Goal: Task Accomplishment & Management: Manage account settings

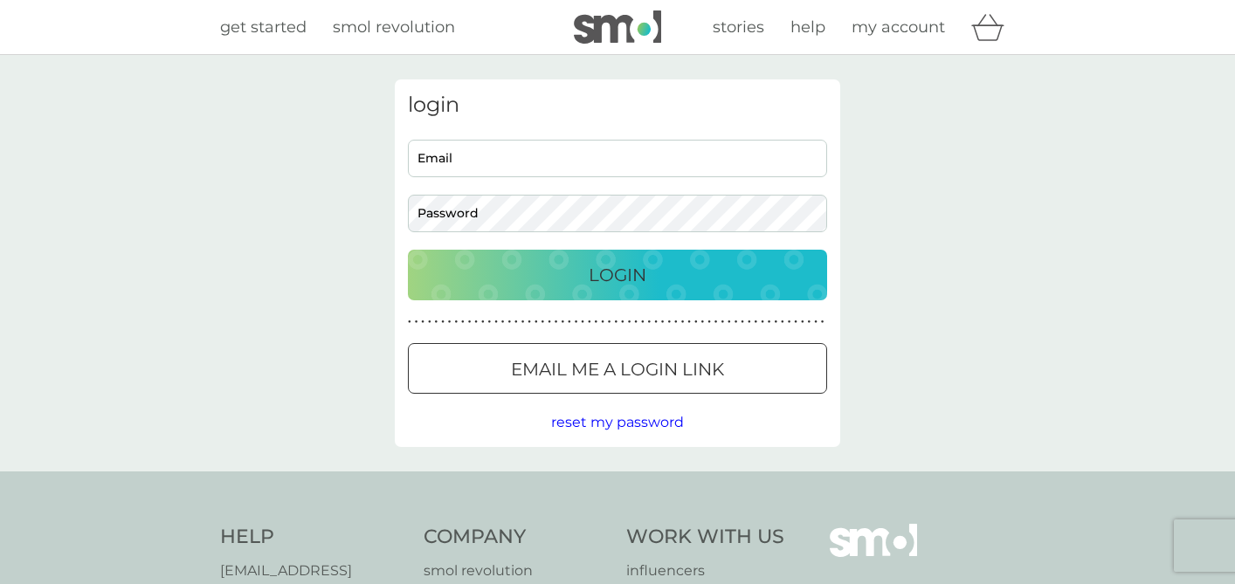
type input "roxyrxxx@hotmail.com"
click at [602, 281] on p "Login" at bounding box center [617, 275] width 58 height 28
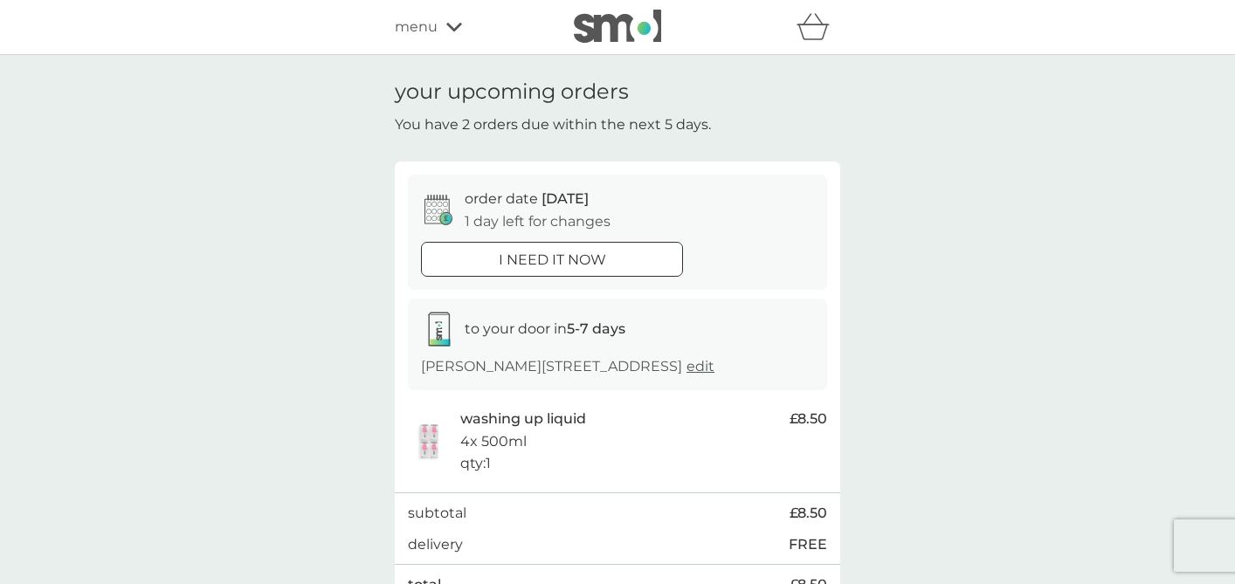
click at [451, 36] on div "menu" at bounding box center [469, 27] width 148 height 23
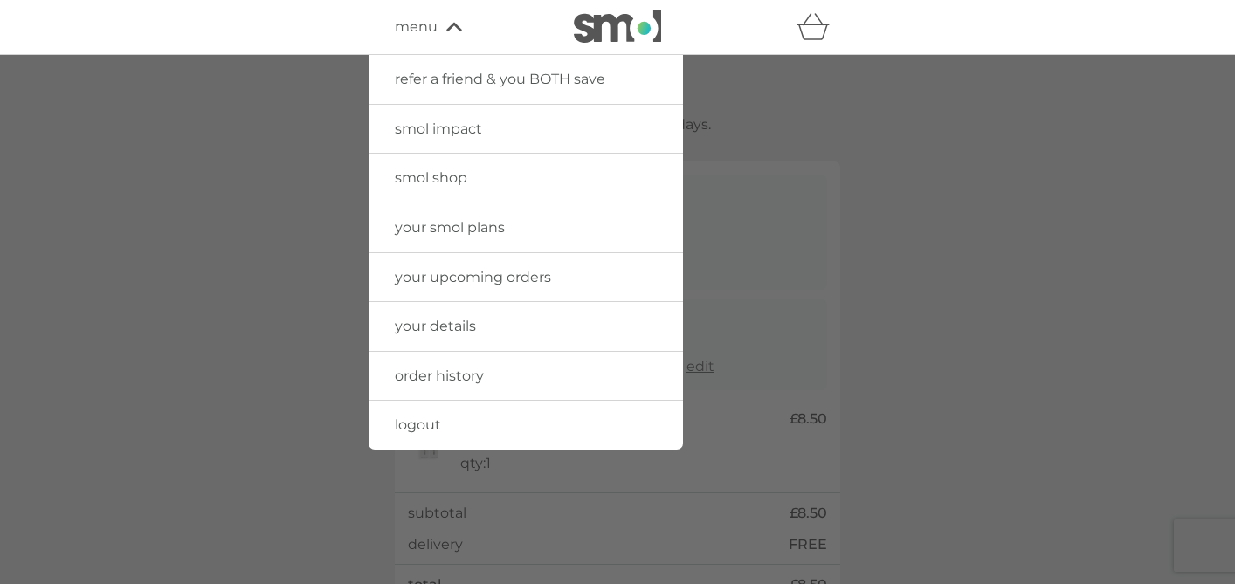
click at [858, 134] on div at bounding box center [617, 347] width 1235 height 584
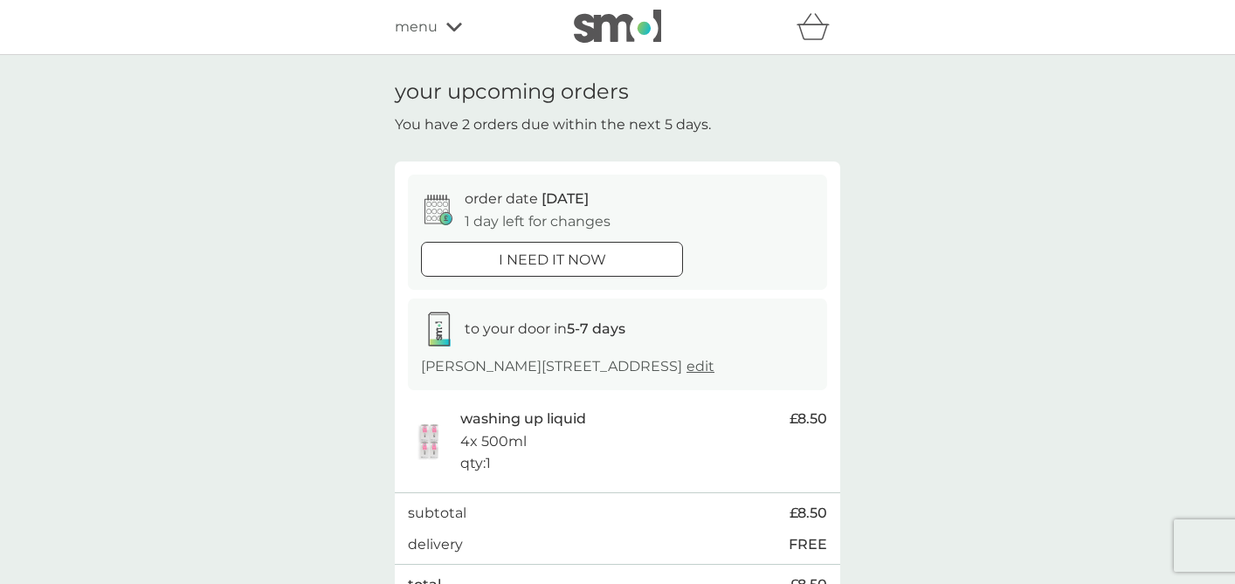
click at [816, 26] on icon "basket" at bounding box center [812, 26] width 33 height 27
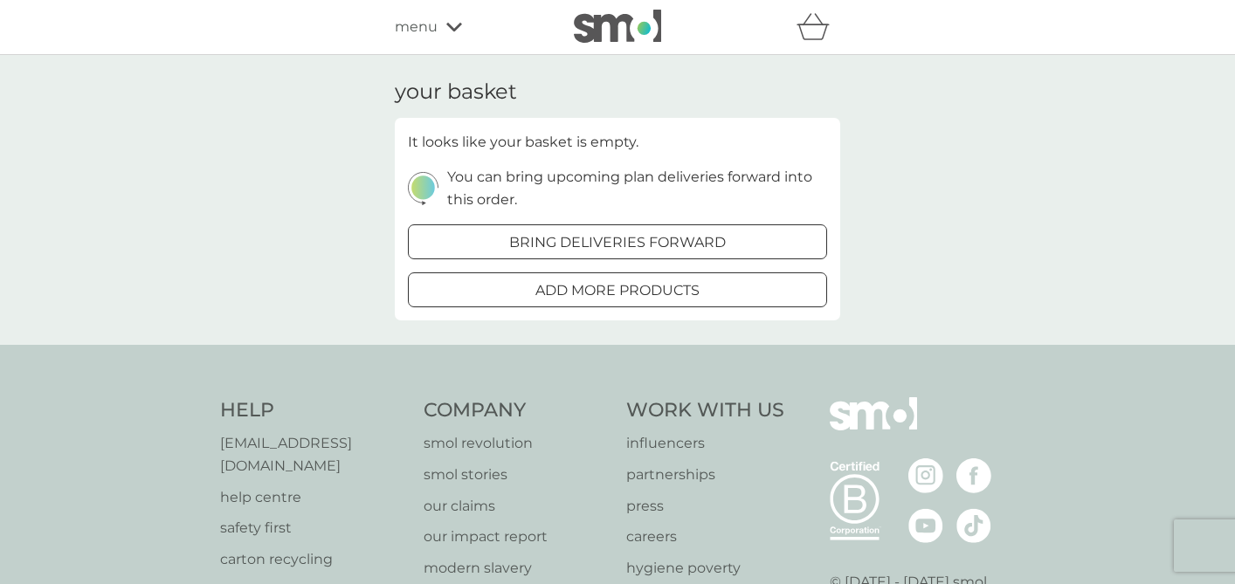
click at [452, 22] on icon at bounding box center [454, 27] width 16 height 10
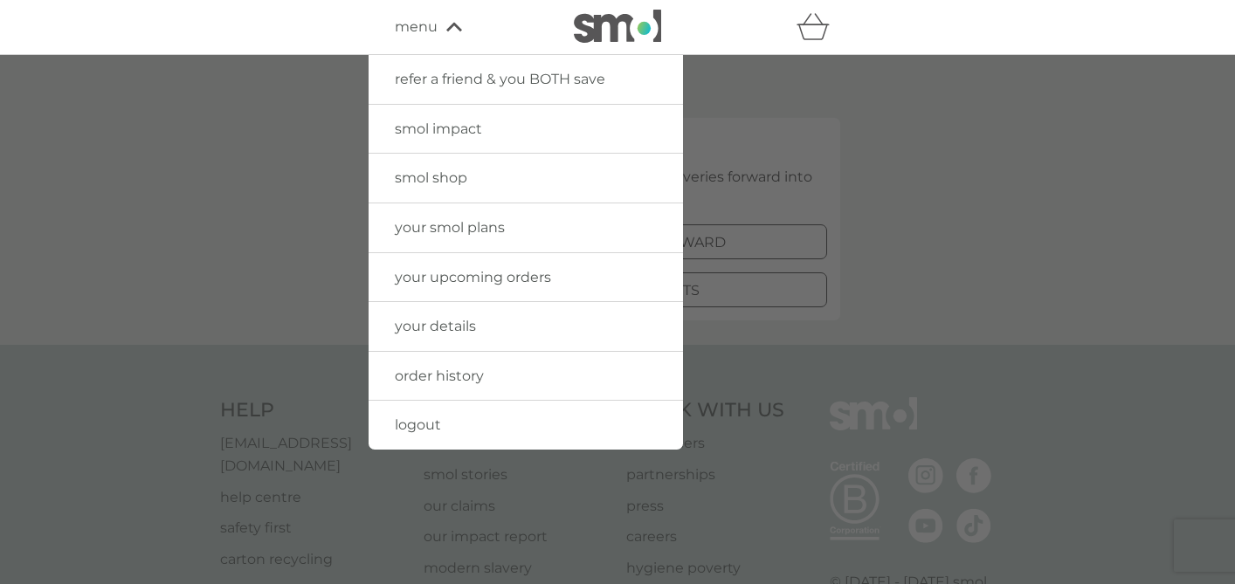
click at [446, 225] on span "your smol plans" at bounding box center [450, 227] width 110 height 17
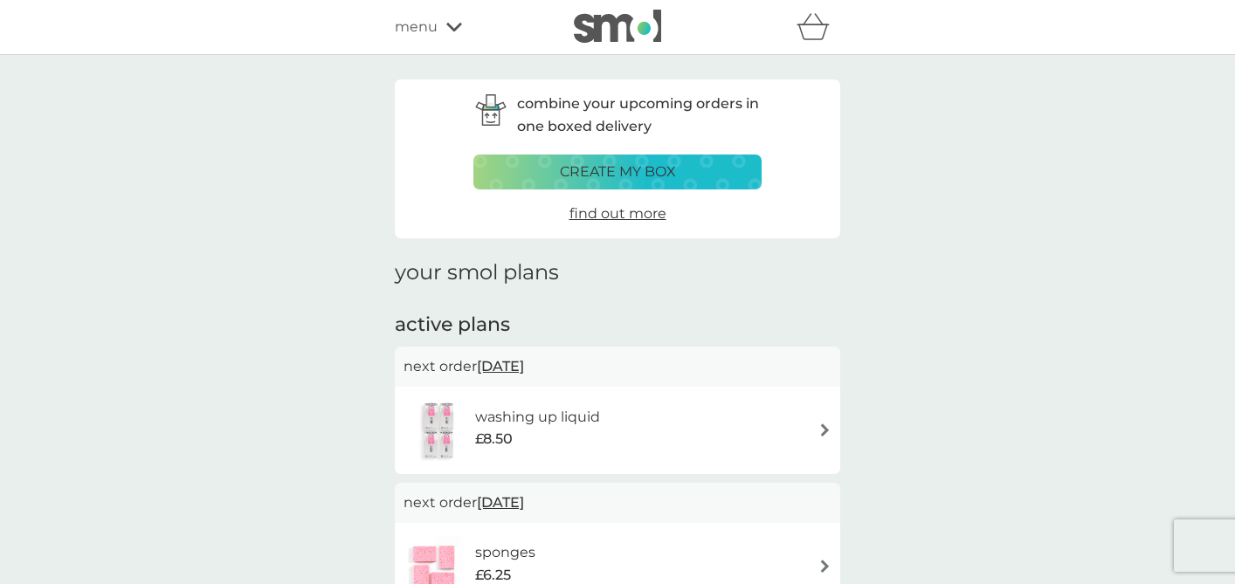
click at [644, 36] on img at bounding box center [617, 26] width 87 height 33
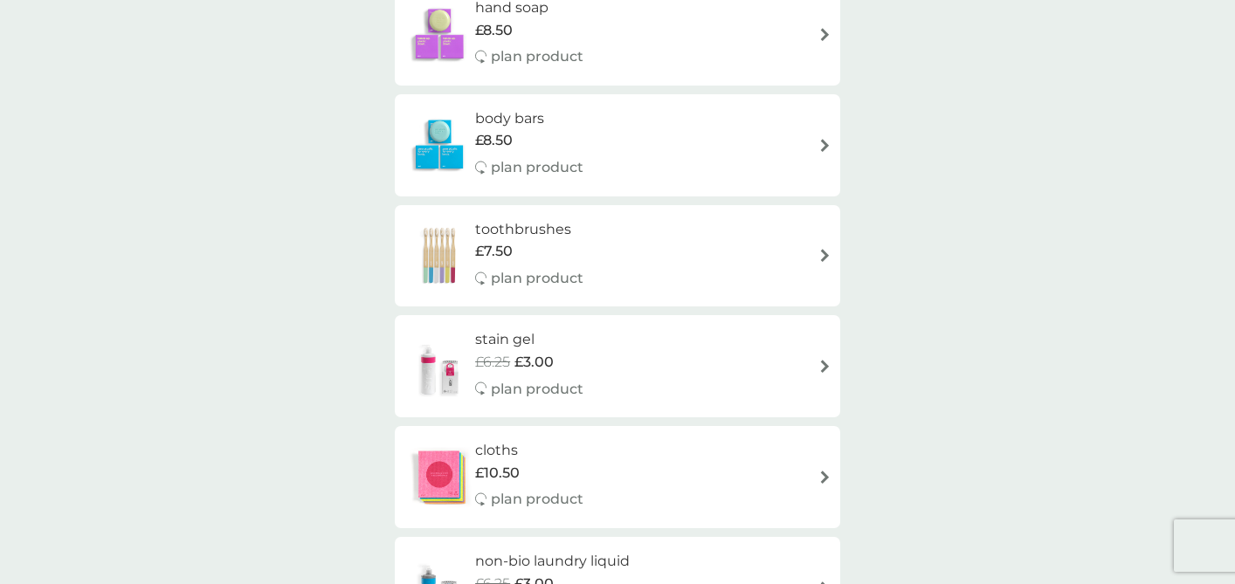
scroll to position [2116, 0]
